Goal: Task Accomplishment & Management: Complete application form

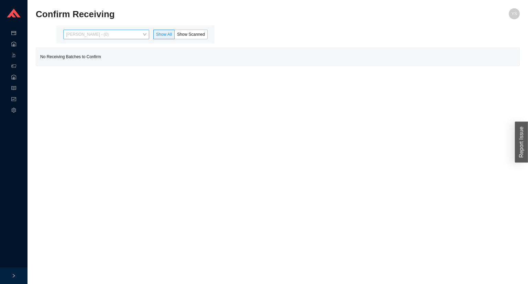
click at [117, 35] on span "[PERSON_NAME] - (0)" at bounding box center [106, 34] width 81 height 9
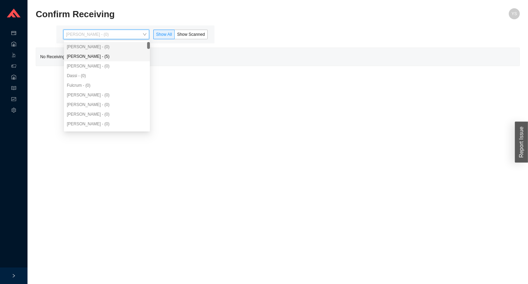
click at [107, 61] on div "[PERSON_NAME] - (0)" at bounding box center [107, 66] width 86 height 10
click at [102, 49] on div "[PERSON_NAME] - (0)" at bounding box center [107, 47] width 81 height 6
click at [101, 53] on div "[PERSON_NAME] - (5)" at bounding box center [107, 56] width 81 height 6
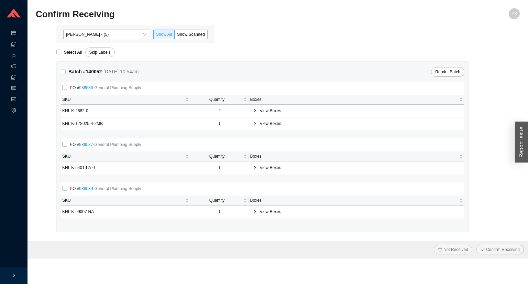
click at [174, 33] on span at bounding box center [164, 34] width 21 height 9
click at [154, 36] on input "Show All" at bounding box center [154, 36] width 0 height 0
click at [186, 33] on span "Show Scanned" at bounding box center [191, 34] width 28 height 5
click at [175, 36] on input "Show Scanned" at bounding box center [175, 36] width 0 height 0
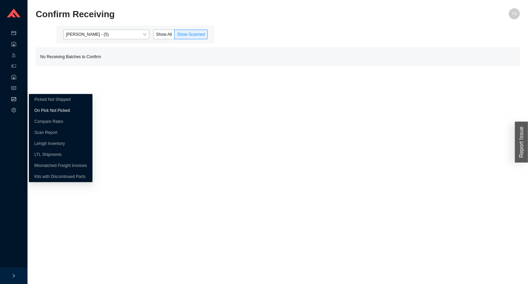
click at [36, 108] on link "On Pick Not Picked" at bounding box center [51, 110] width 35 height 5
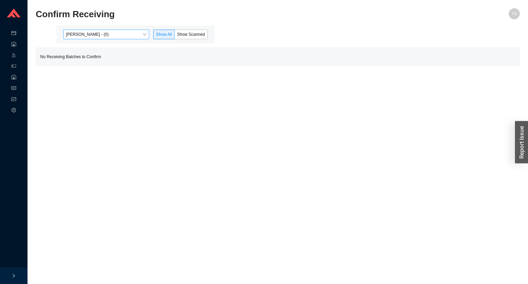
click at [142, 36] on span "[PERSON_NAME] - (0)" at bounding box center [106, 34] width 81 height 9
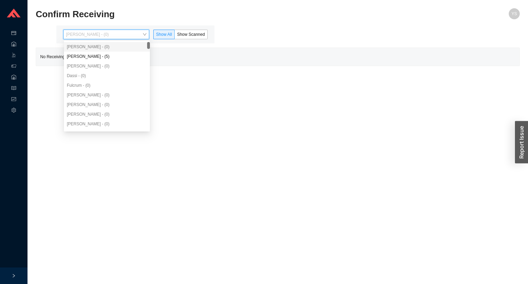
click at [131, 52] on div "[PERSON_NAME] - (5)" at bounding box center [107, 57] width 86 height 10
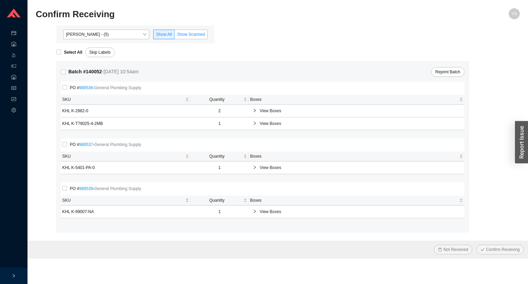
click at [190, 35] on span "Show Scanned" at bounding box center [191, 34] width 28 height 5
click at [175, 36] on input "Show Scanned" at bounding box center [175, 36] width 0 height 0
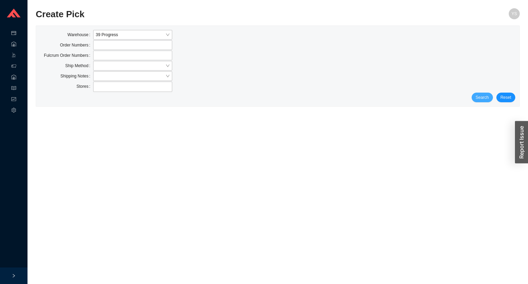
click at [480, 97] on span "Search" at bounding box center [482, 97] width 13 height 7
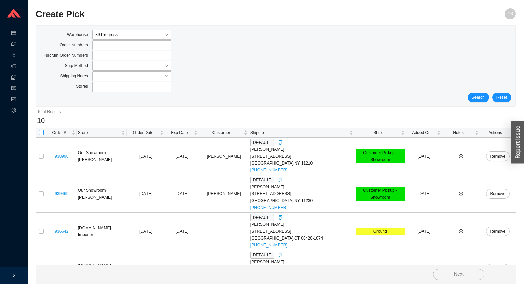
click at [40, 131] on input "checkbox" at bounding box center [41, 132] width 5 height 5
checkbox input "true"
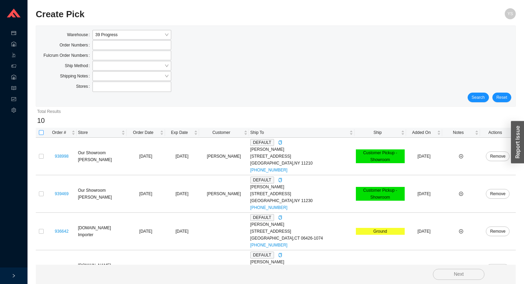
checkbox input "true"
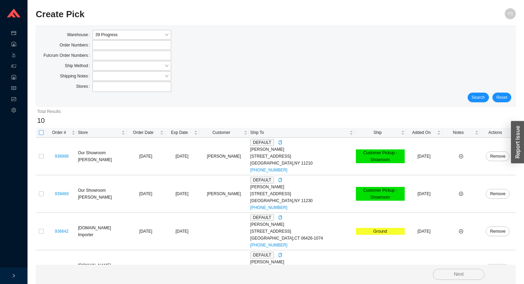
checkbox input "true"
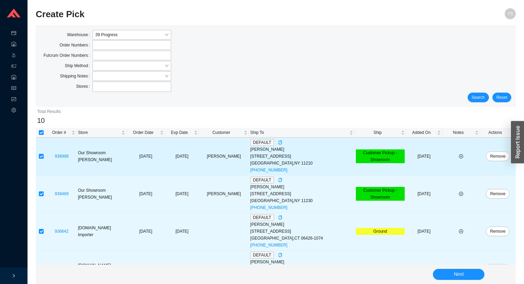
drag, startPoint x: 40, startPoint y: 152, endPoint x: 42, endPoint y: 158, distance: 6.0
click at [40, 152] on td at bounding box center [41, 156] width 11 height 37
click at [41, 157] on input "checkbox" at bounding box center [41, 156] width 5 height 5
checkbox input "false"
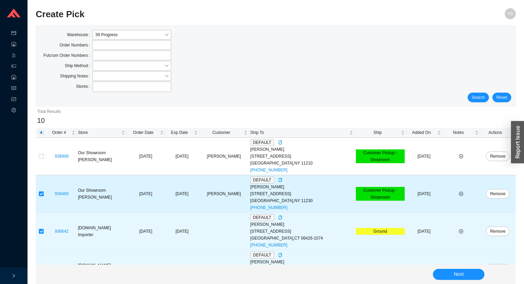
click at [40, 195] on input "checkbox" at bounding box center [41, 193] width 5 height 5
checkbox input "false"
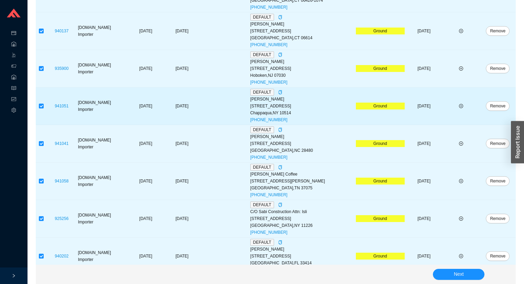
scroll to position [247, 0]
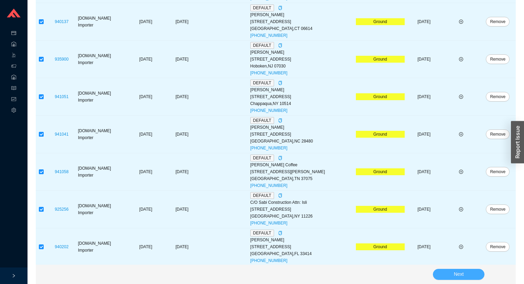
click at [440, 271] on button "Next" at bounding box center [459, 274] width 52 height 11
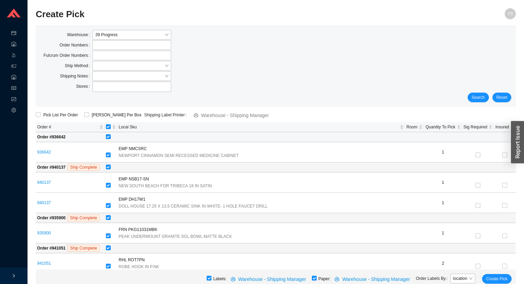
click at [111, 137] on input "checkbox" at bounding box center [108, 136] width 5 height 5
checkbox input "false"
click at [115, 163] on td at bounding box center [310, 167] width 411 height 10
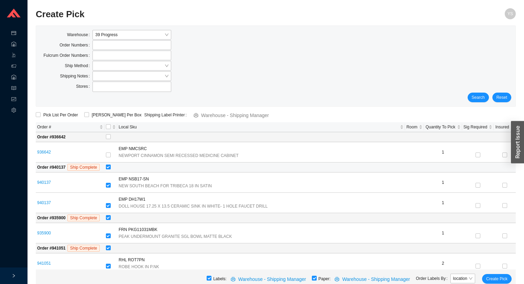
click at [111, 169] on label at bounding box center [108, 167] width 5 height 7
click at [111, 169] on input "checkbox" at bounding box center [108, 166] width 5 height 5
checkbox input "false"
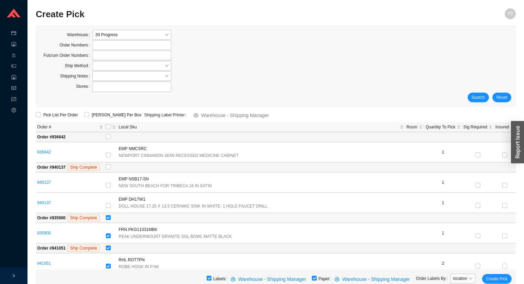
click at [111, 215] on label at bounding box center [108, 217] width 5 height 7
click at [111, 216] on input "checkbox" at bounding box center [108, 217] width 5 height 5
checkbox input "false"
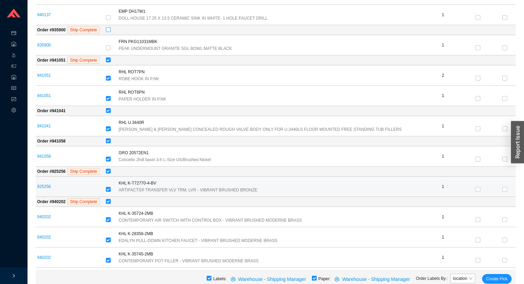
scroll to position [189, 0]
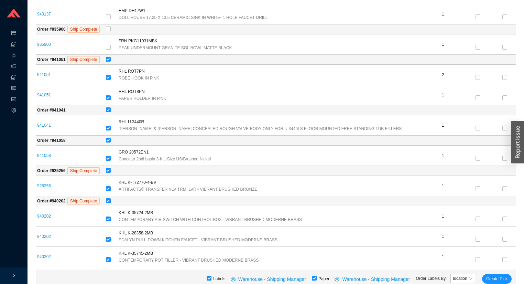
click at [317, 278] on input "checkbox" at bounding box center [314, 278] width 5 height 5
checkbox input "false"
click at [505, 278] on span "Create Pick" at bounding box center [496, 278] width 21 height 7
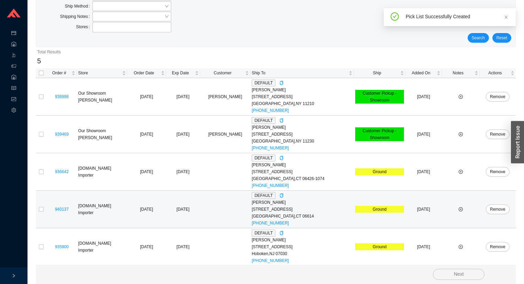
scroll to position [60, 0]
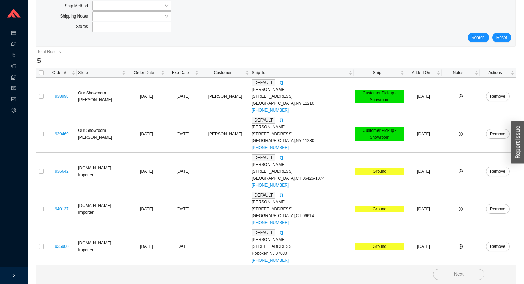
click at [135, 32] on div "Stores" at bounding box center [118, 27] width 157 height 11
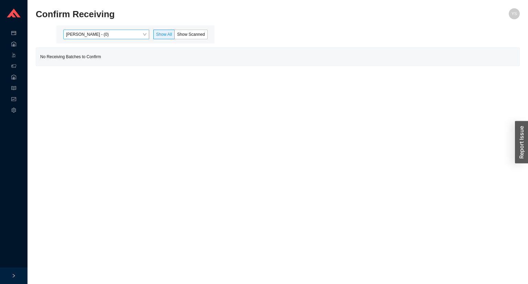
click at [106, 36] on span "[PERSON_NAME] - (0)" at bounding box center [106, 34] width 81 height 9
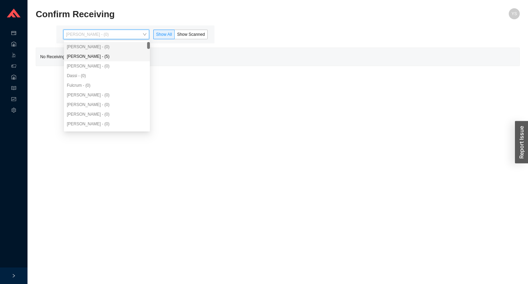
click at [100, 61] on div "[PERSON_NAME] - (0)" at bounding box center [107, 66] width 86 height 10
click at [101, 56] on div "[PERSON_NAME] - (5)" at bounding box center [107, 56] width 81 height 6
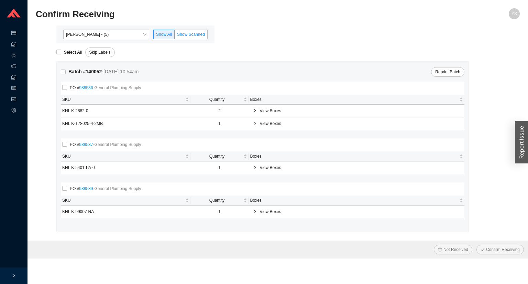
click at [196, 34] on span "Show Scanned" at bounding box center [191, 34] width 28 height 5
click at [175, 36] on input "Show Scanned" at bounding box center [175, 36] width 0 height 0
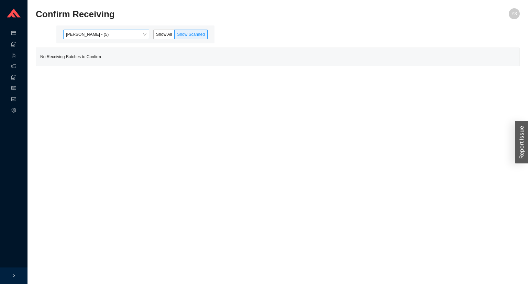
click at [139, 38] on span "[PERSON_NAME] - (5)" at bounding box center [106, 34] width 81 height 9
